Goal: Task Accomplishment & Management: Complete application form

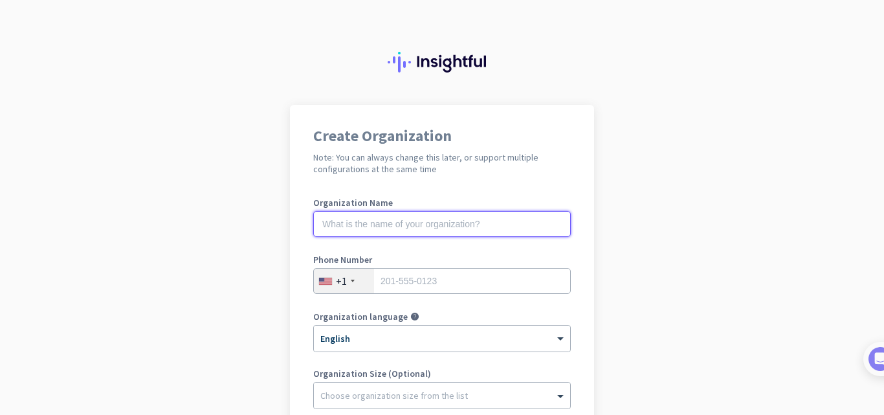
click at [481, 227] on input "text" at bounding box center [441, 224] width 257 height 26
type input "KZ Group"
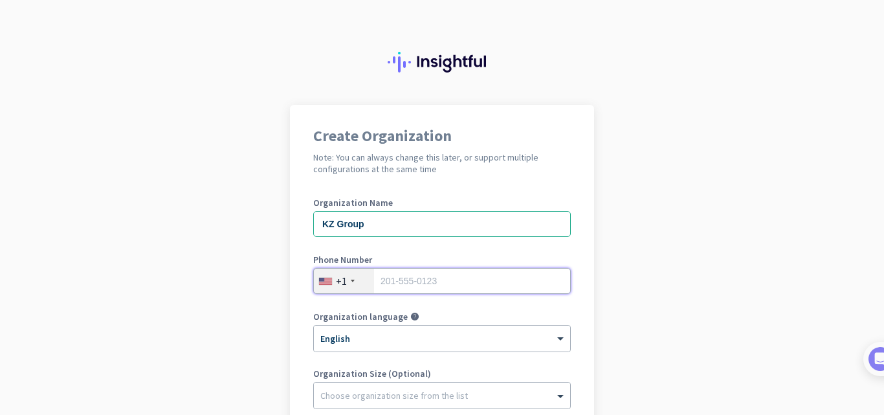
click at [479, 281] on input "tel" at bounding box center [441, 281] width 257 height 26
click at [364, 283] on div "+1" at bounding box center [344, 280] width 60 height 25
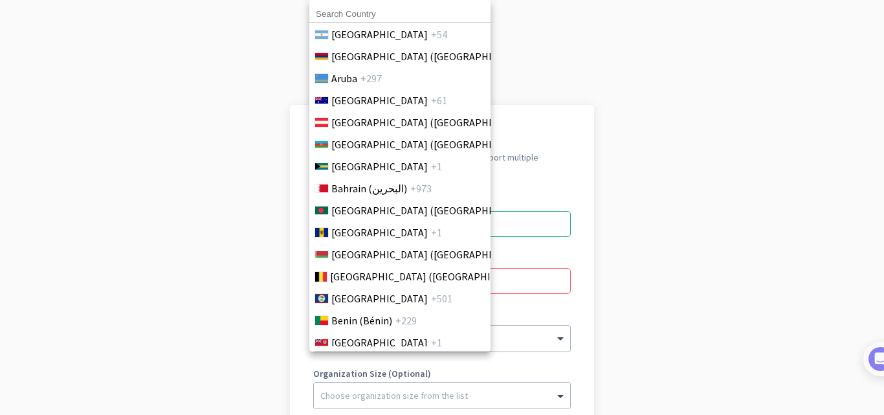
scroll to position [330, 0]
click at [536, 206] on span "+880" at bounding box center [546, 210] width 21 height 16
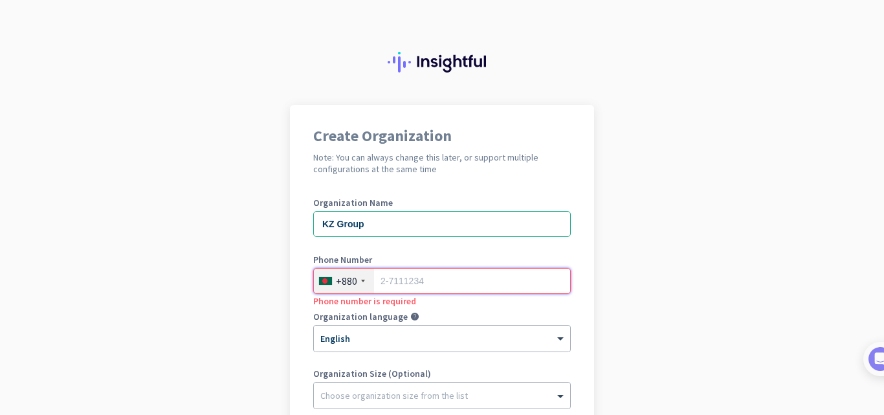
click at [478, 284] on input "tel" at bounding box center [441, 281] width 257 height 26
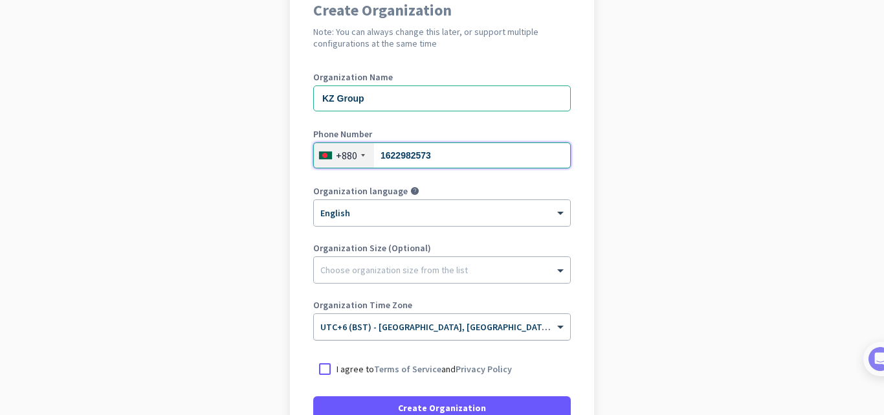
scroll to position [129, 0]
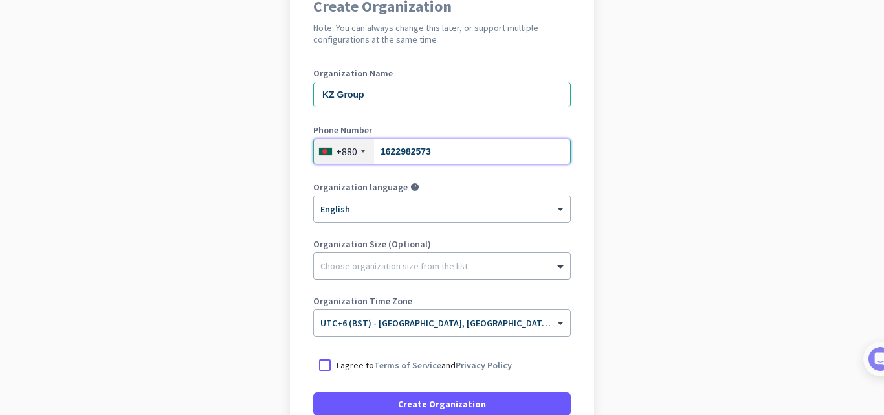
type input "1622982573"
click at [497, 272] on div "Choose organization size from the list" at bounding box center [442, 266] width 256 height 26
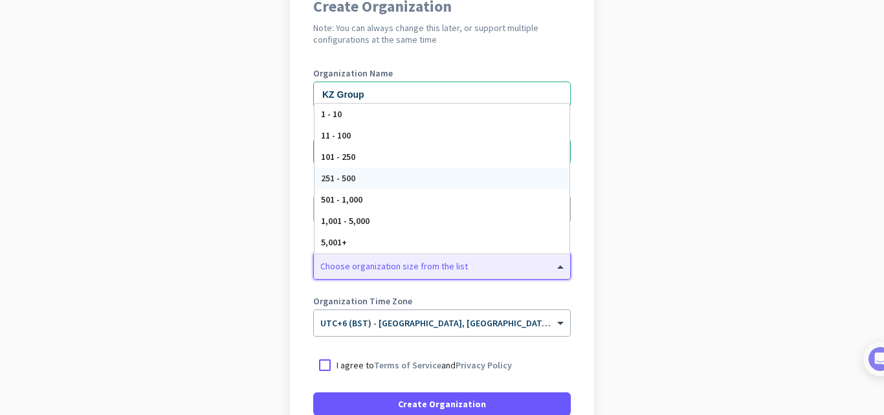
click at [414, 169] on div "251 - 500" at bounding box center [441, 178] width 255 height 21
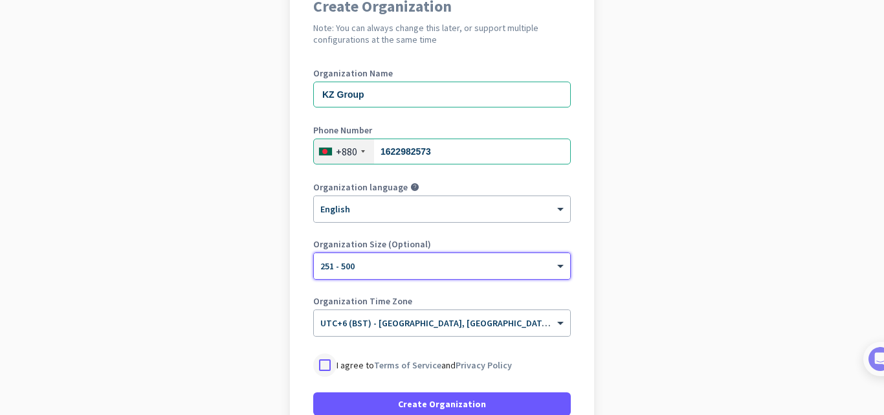
click at [316, 357] on div at bounding box center [324, 364] width 23 height 23
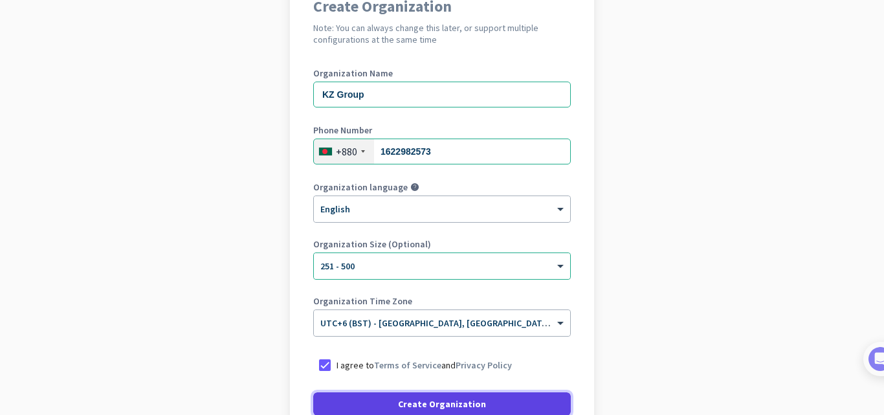
click at [410, 410] on span at bounding box center [441, 403] width 257 height 31
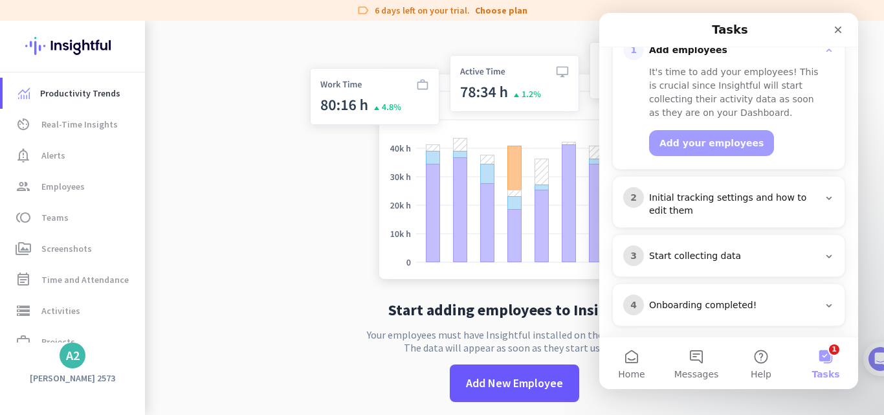
scroll to position [203, 0]
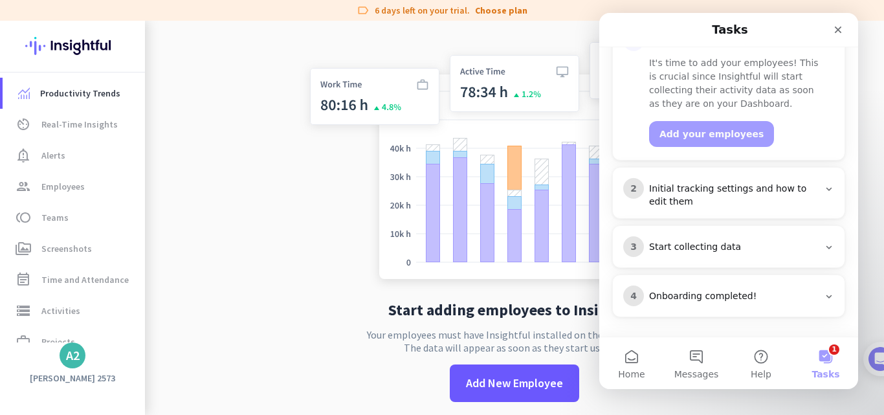
click at [259, 230] on app-no-employees "Start adding employees to Insightful Your employees must have Insightful instal…" at bounding box center [514, 228] width 739 height 415
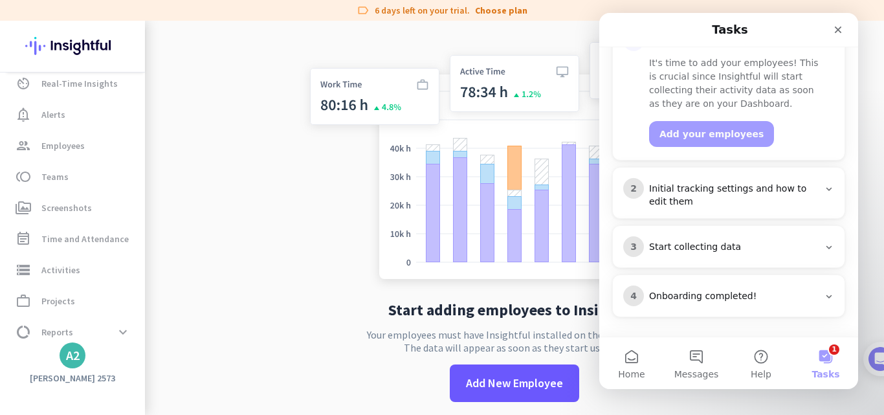
scroll to position [82, 0]
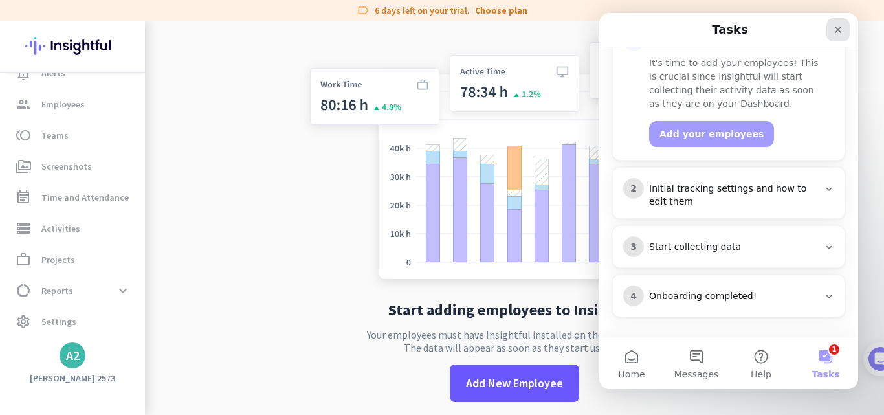
click at [837, 28] on icon "Close" at bounding box center [837, 30] width 7 height 7
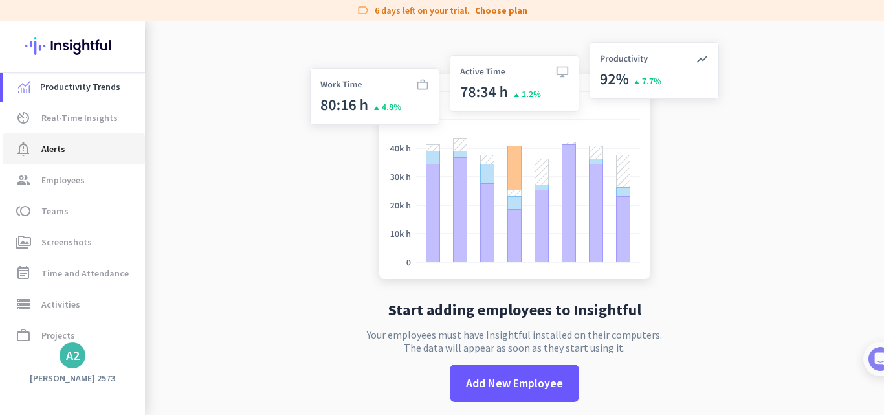
scroll to position [0, 0]
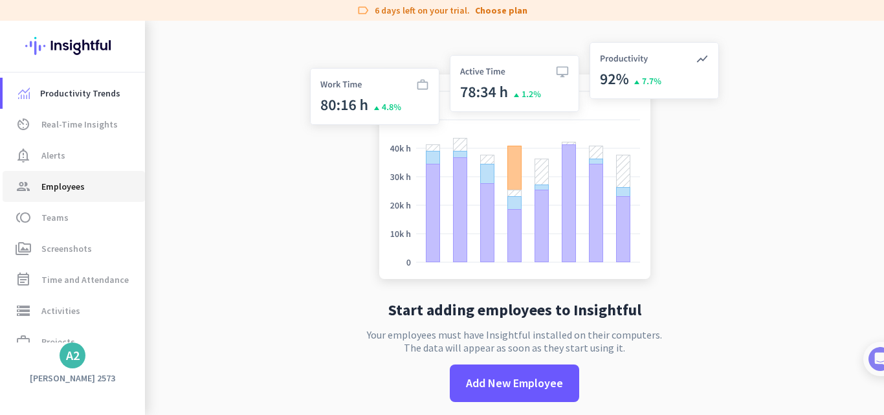
click at [91, 190] on span "group Employees" at bounding box center [74, 187] width 122 height 16
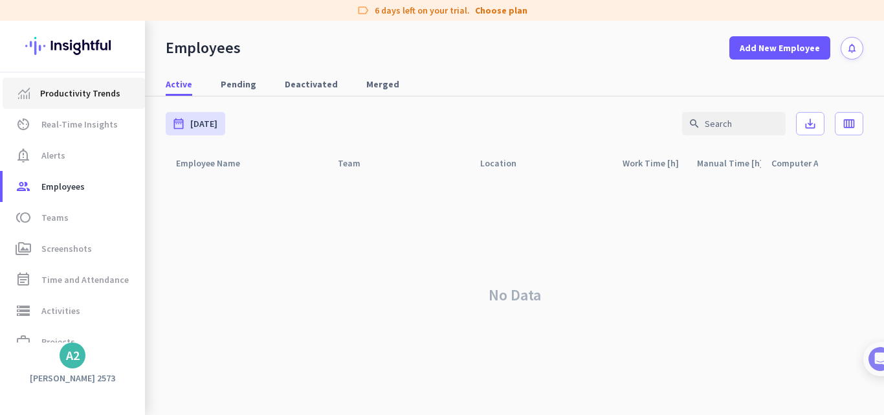
click at [97, 100] on span "Productivity Trends" at bounding box center [80, 93] width 80 height 16
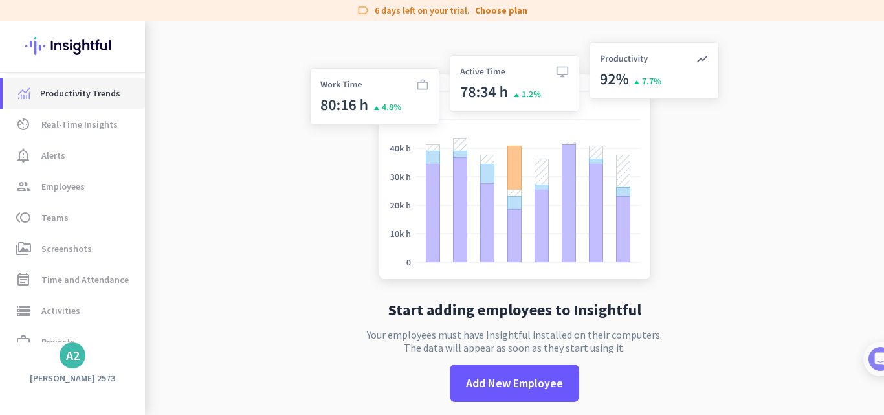
scroll to position [82, 0]
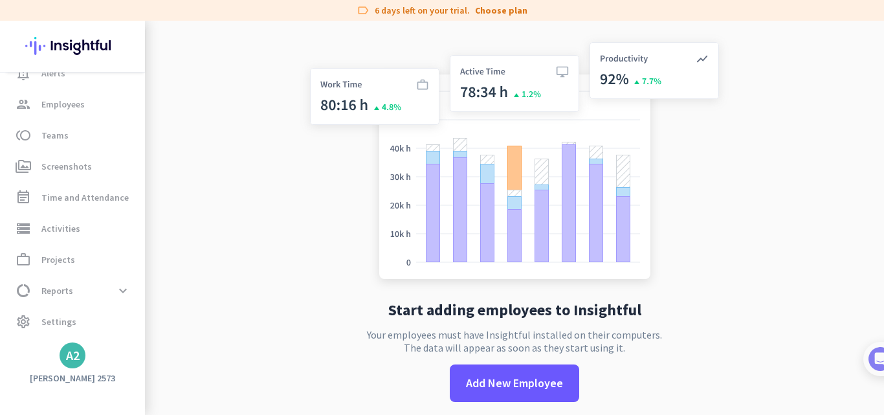
click at [72, 353] on div "A2" at bounding box center [73, 355] width 14 height 13
click at [150, 286] on span "Organizations" at bounding box center [133, 284] width 63 height 12
click at [285, 202] on div at bounding box center [442, 207] width 884 height 415
